Goal: Information Seeking & Learning: Learn about a topic

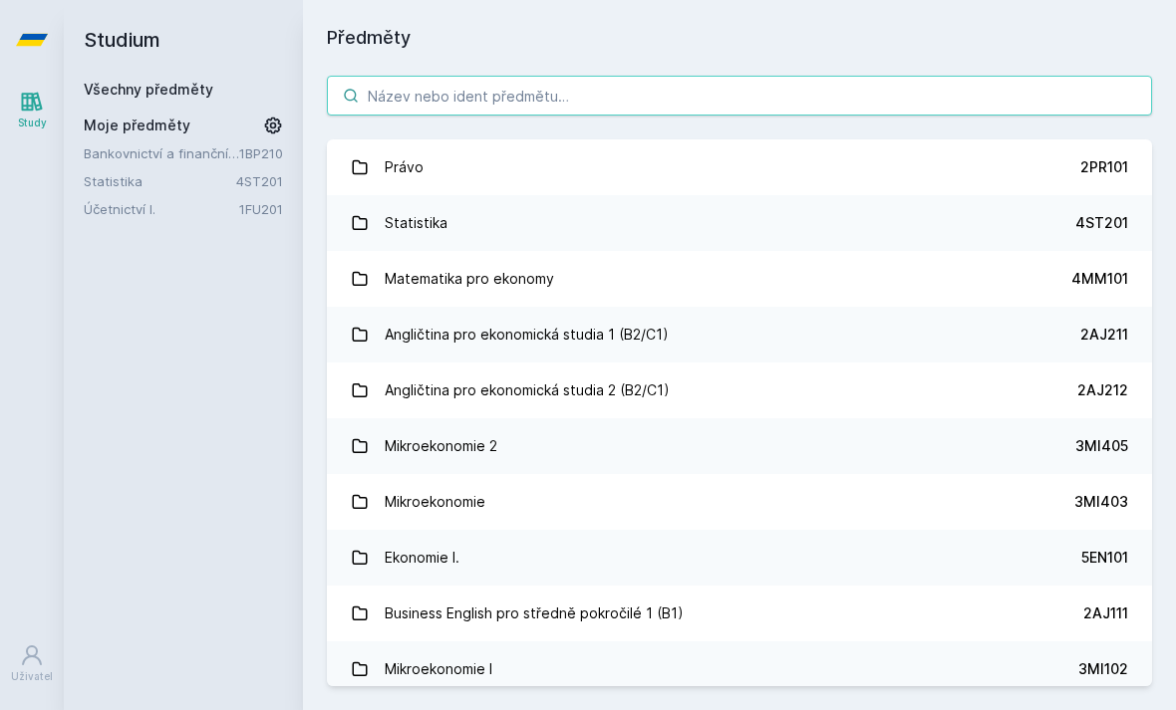
click at [784, 93] on input "search" at bounding box center [739, 96] width 825 height 40
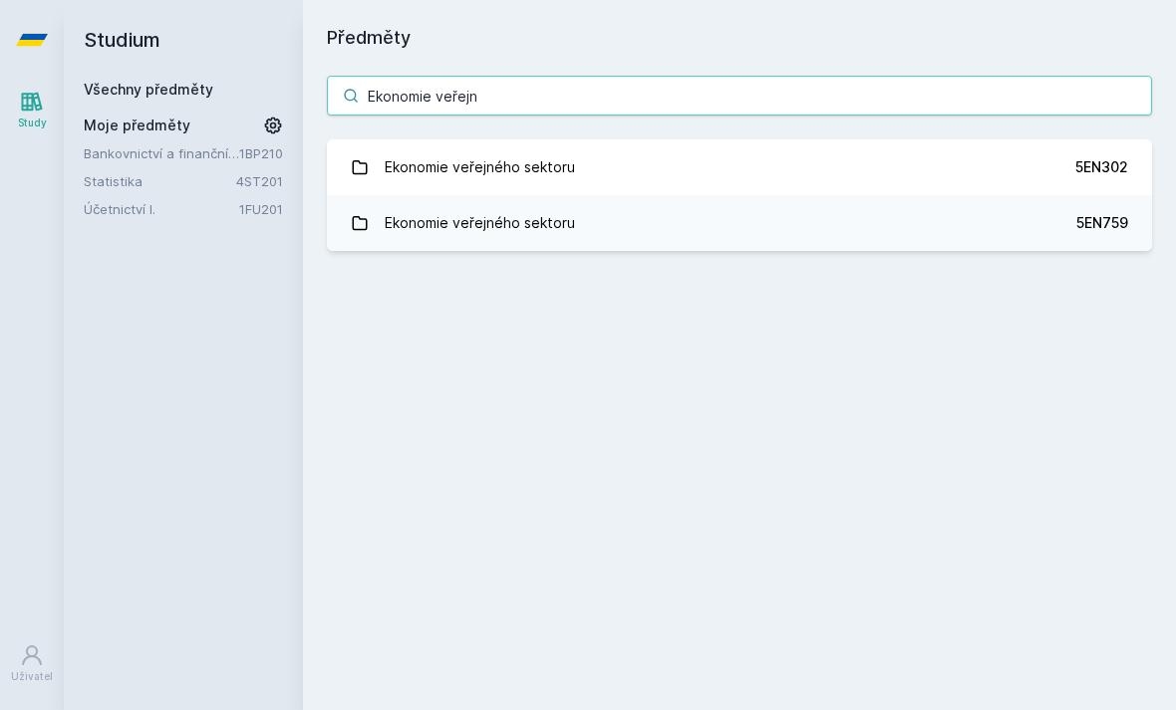
type input "Ekonomie veřejn"
click at [974, 166] on link "Ekonomie veřejného sektoru 5EN302" at bounding box center [739, 167] width 825 height 56
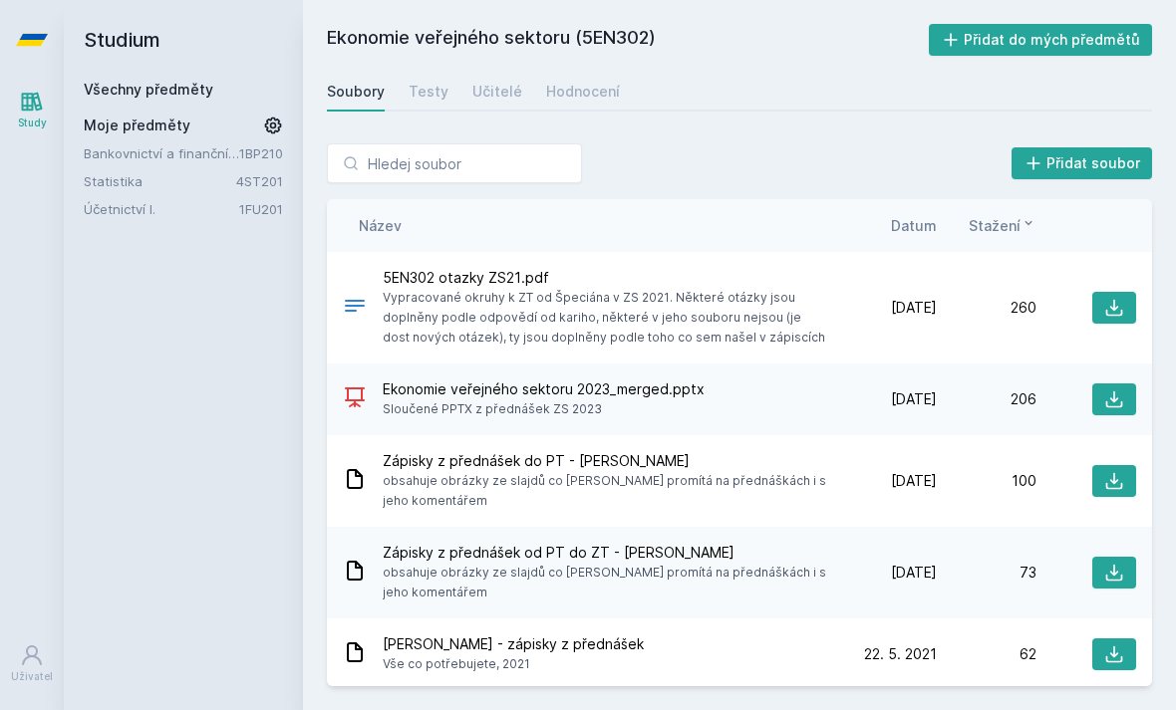
click at [609, 89] on div "Hodnocení" at bounding box center [583, 92] width 74 height 20
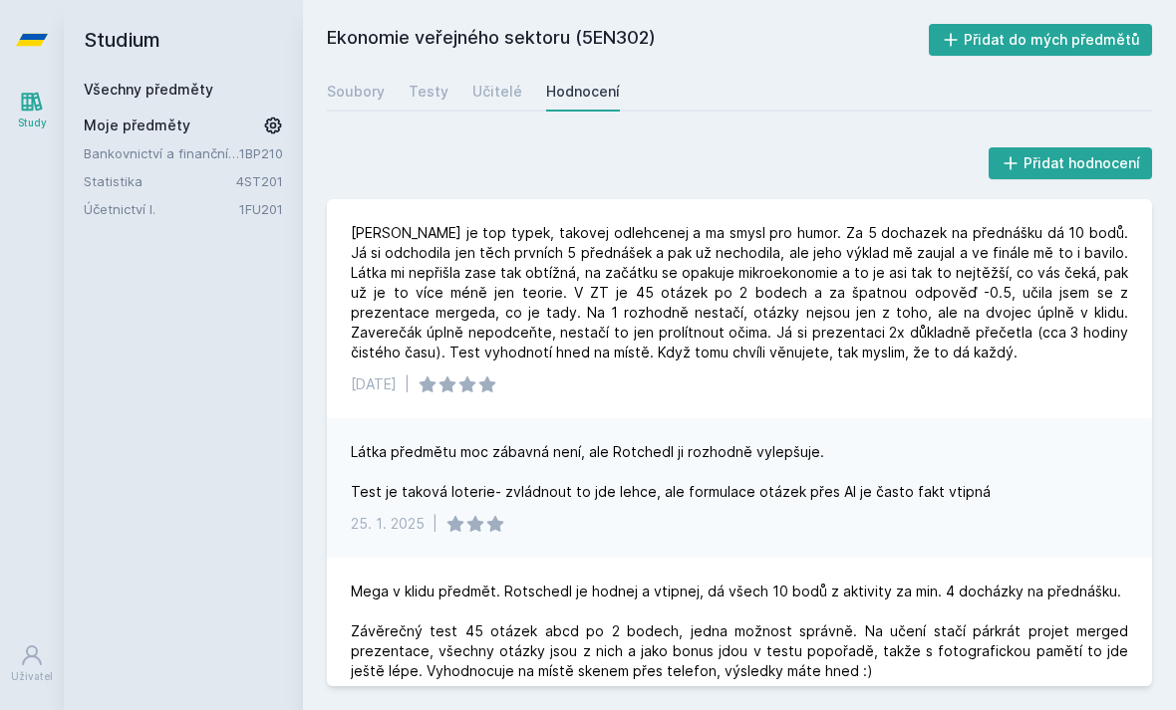
click at [345, 109] on link "Soubory" at bounding box center [356, 92] width 58 height 40
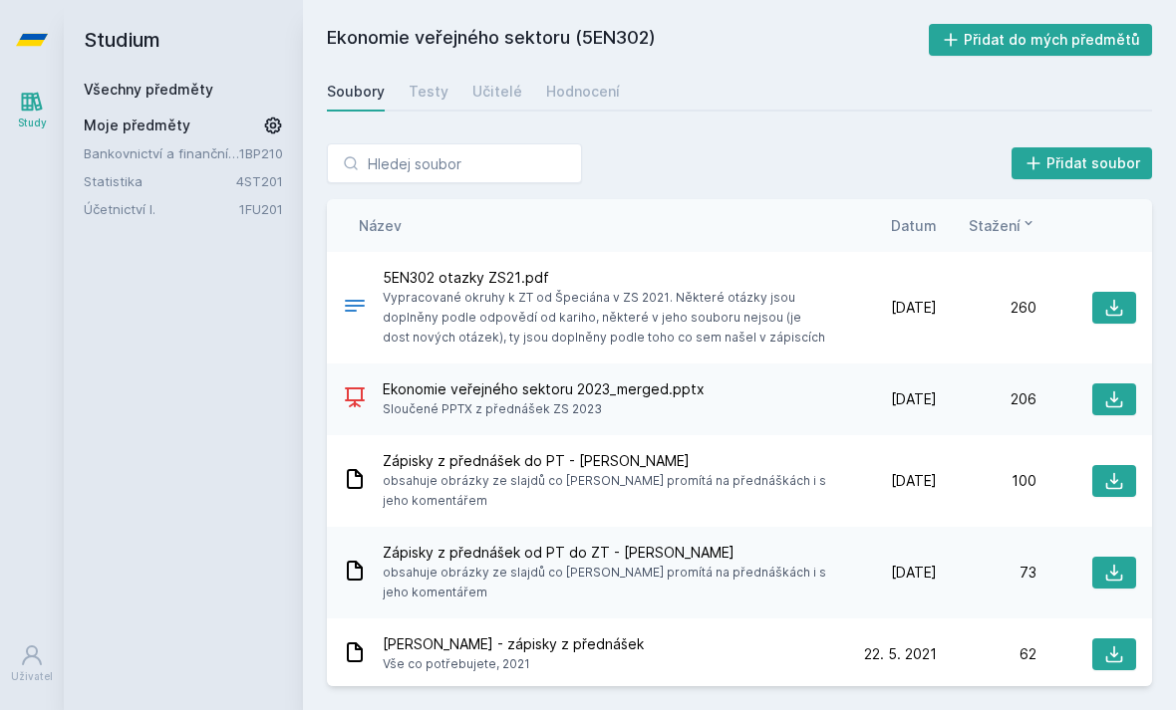
click at [1120, 294] on button at bounding box center [1114, 308] width 44 height 32
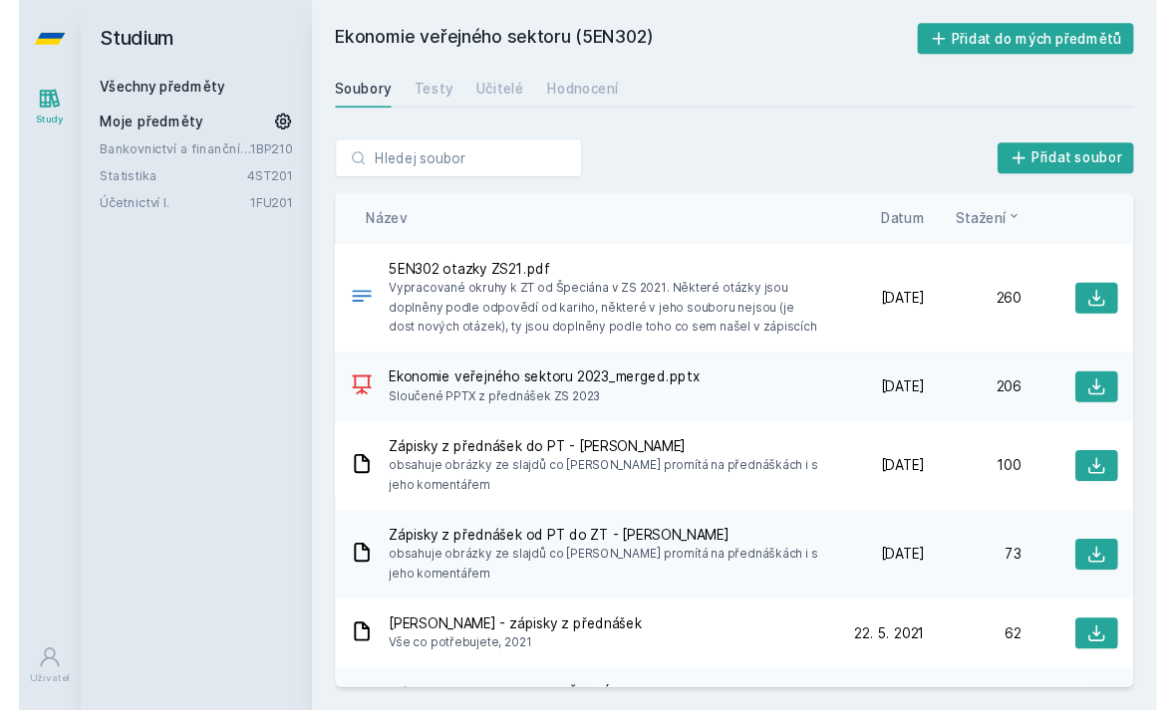
scroll to position [24, 0]
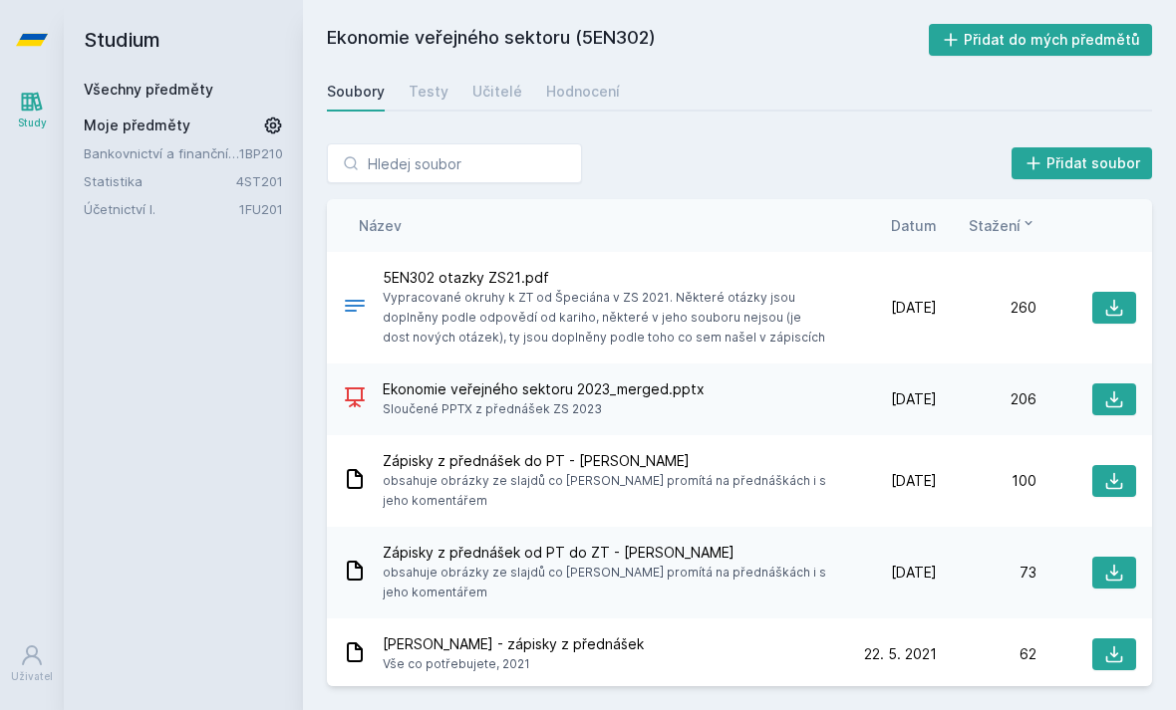
click at [381, 82] on div "Soubory" at bounding box center [356, 92] width 58 height 20
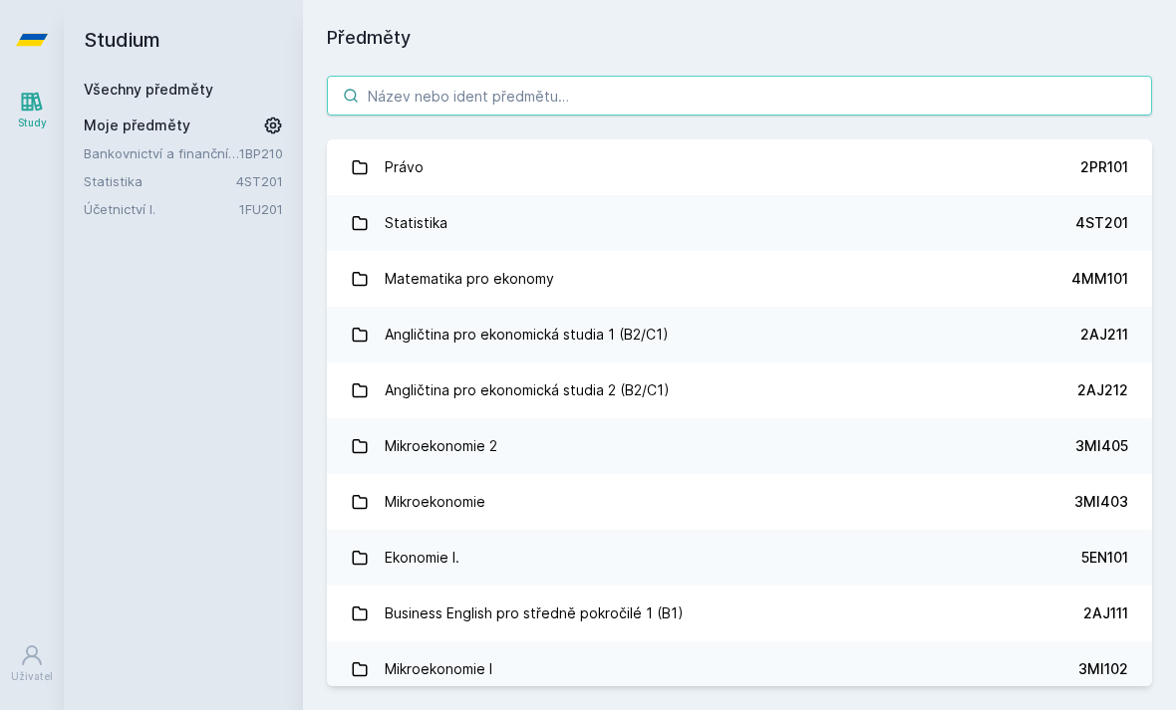
click at [479, 112] on input "search" at bounding box center [739, 96] width 825 height 40
click at [819, 85] on input "search" at bounding box center [739, 96] width 825 height 40
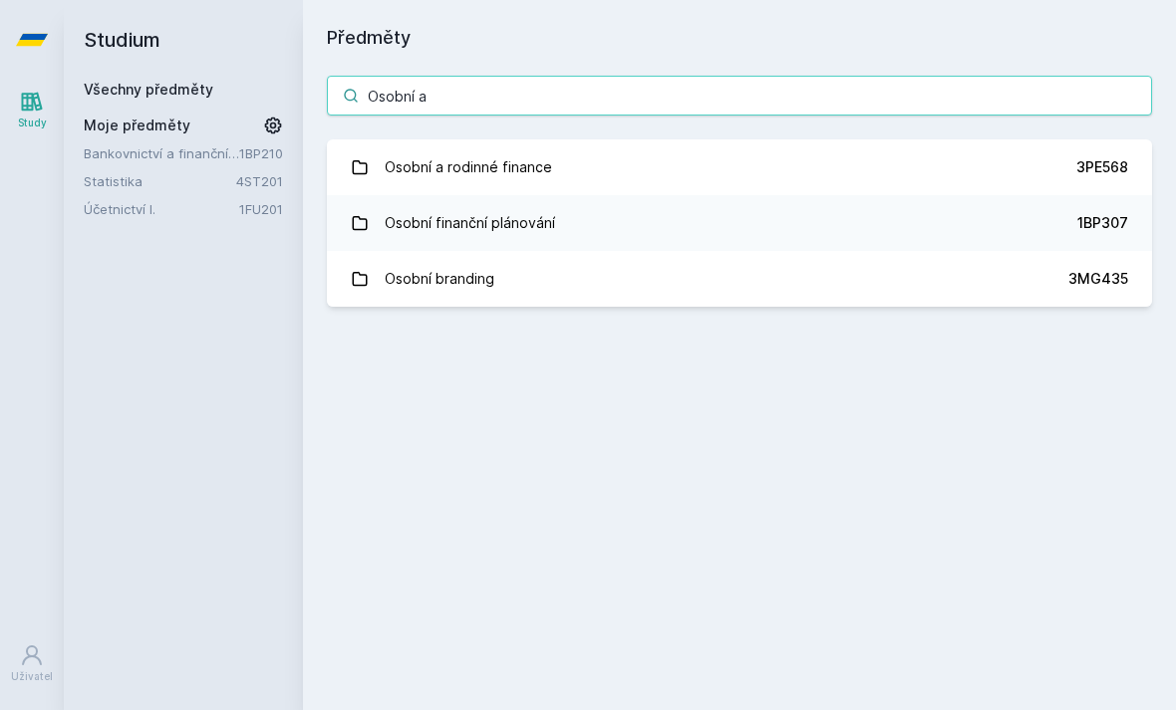
type input "Osobní a"
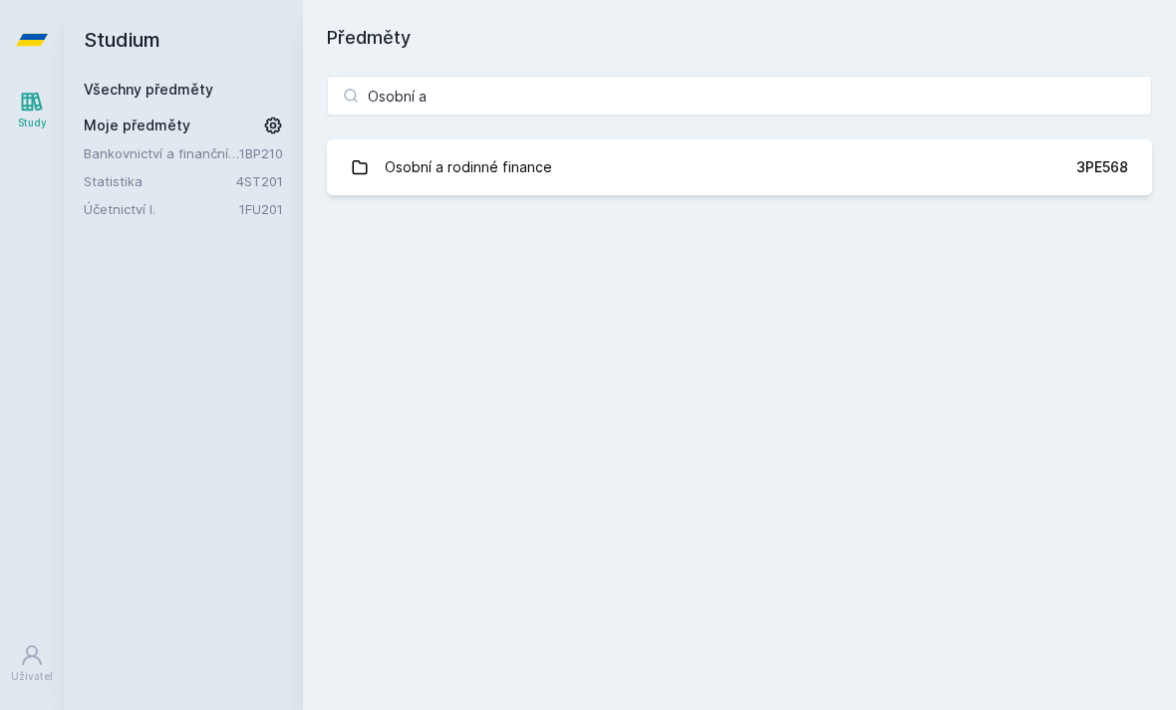
click at [1077, 179] on link "Osobní a rodinné finance 3PE568" at bounding box center [739, 167] width 825 height 56
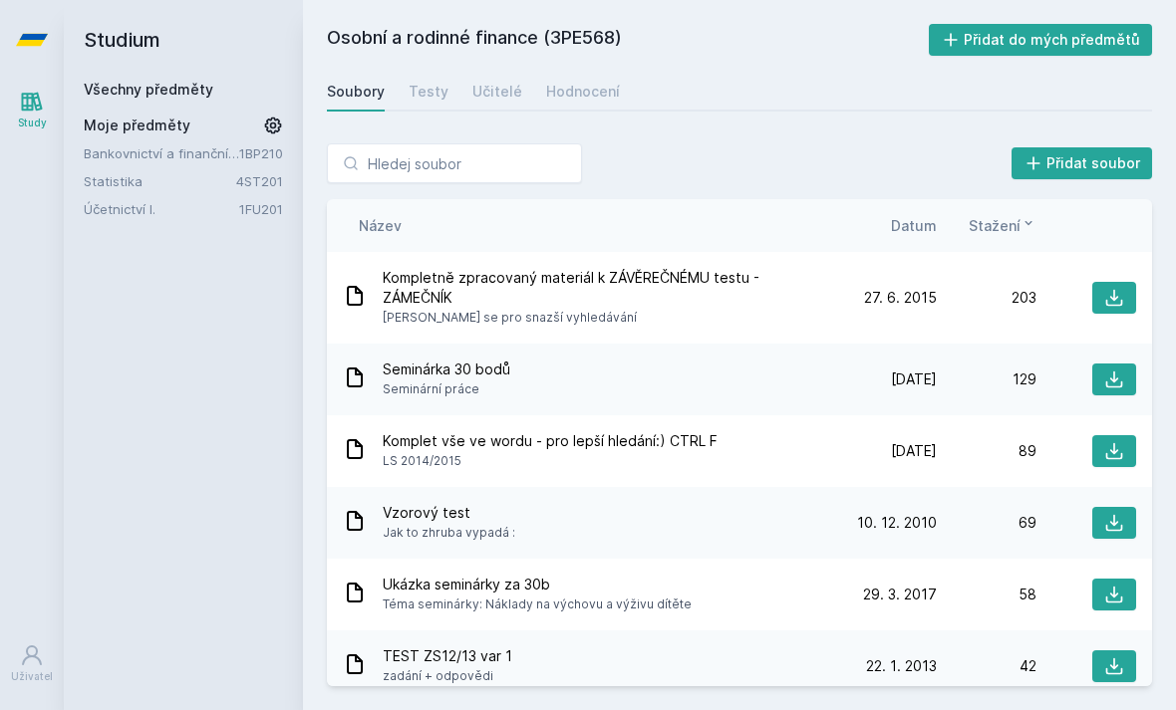
click at [601, 98] on div "Hodnocení" at bounding box center [583, 92] width 74 height 20
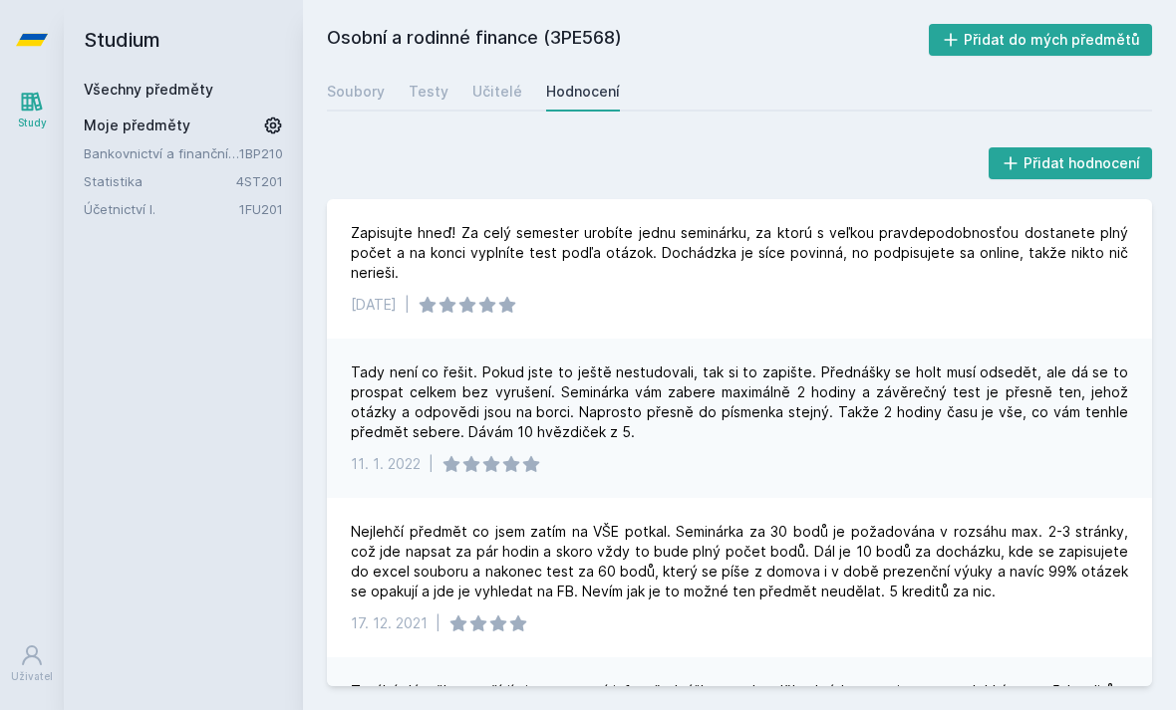
click at [1017, 461] on div "[DATE] |" at bounding box center [739, 464] width 777 height 20
click at [381, 94] on div "Soubory" at bounding box center [356, 92] width 58 height 20
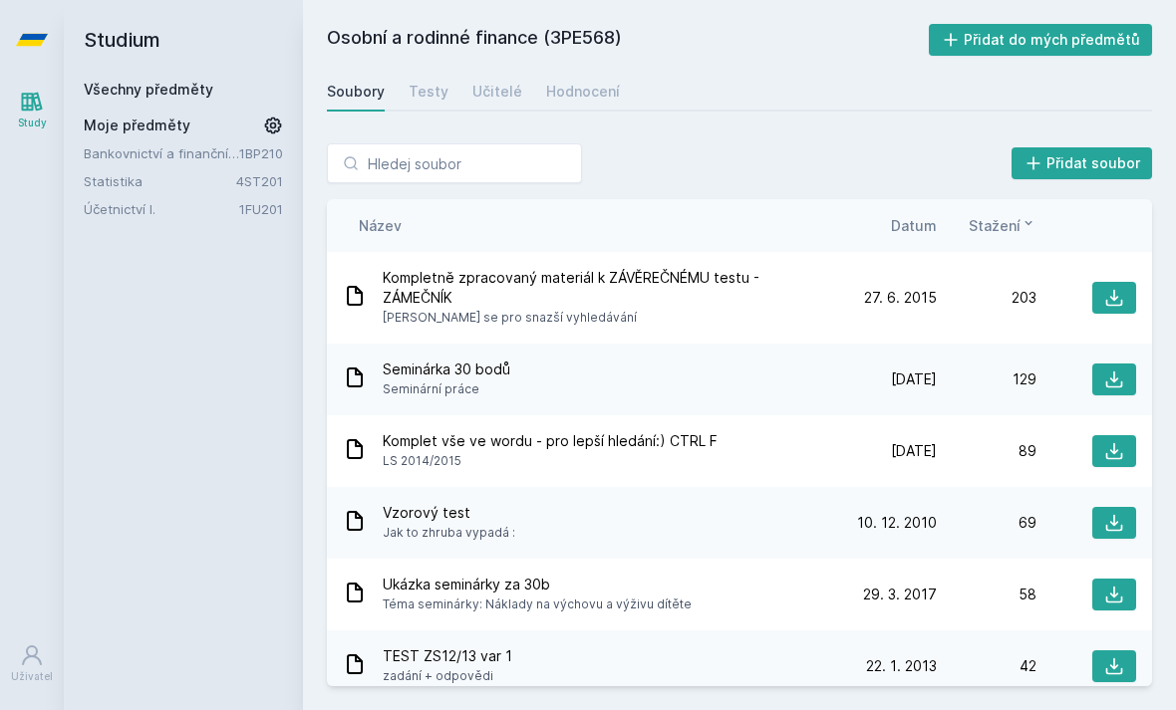
click at [1123, 299] on icon at bounding box center [1114, 298] width 20 height 20
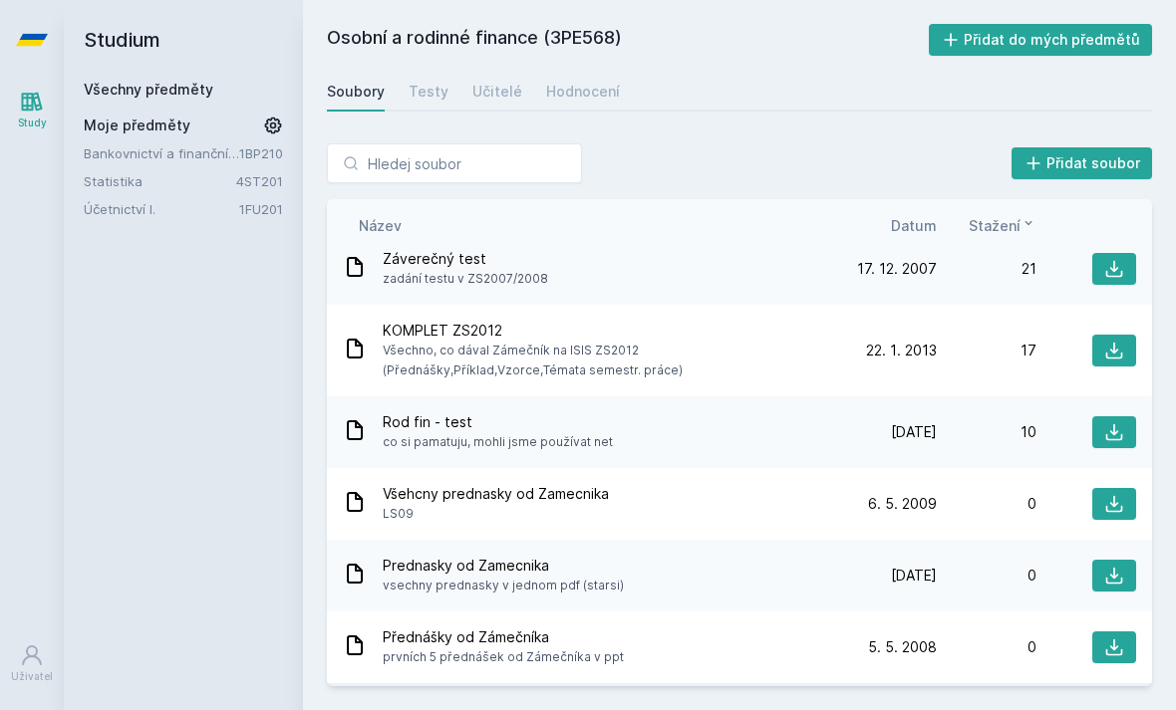
scroll to position [682, 0]
